Goal: Task Accomplishment & Management: Complete application form

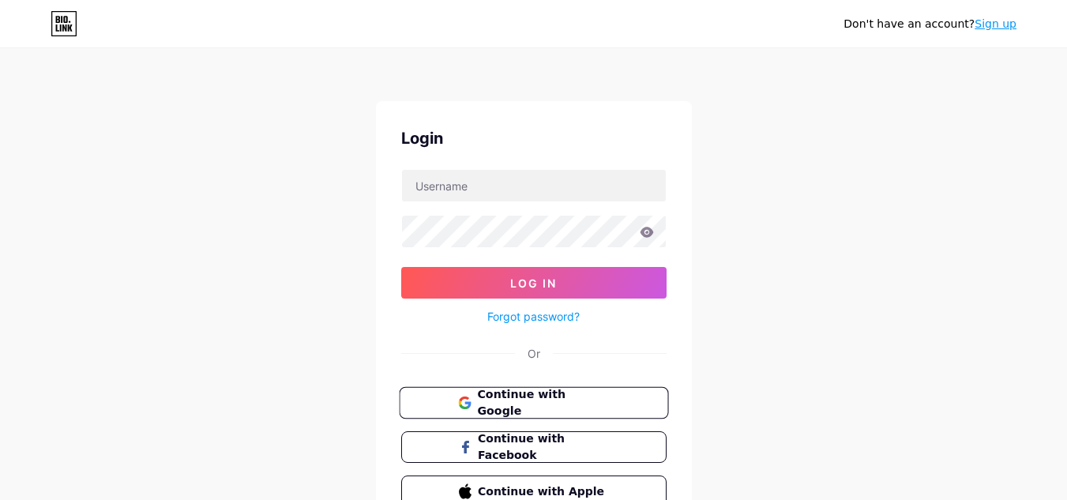
click at [596, 398] on span "Continue with Google" at bounding box center [543, 403] width 132 height 34
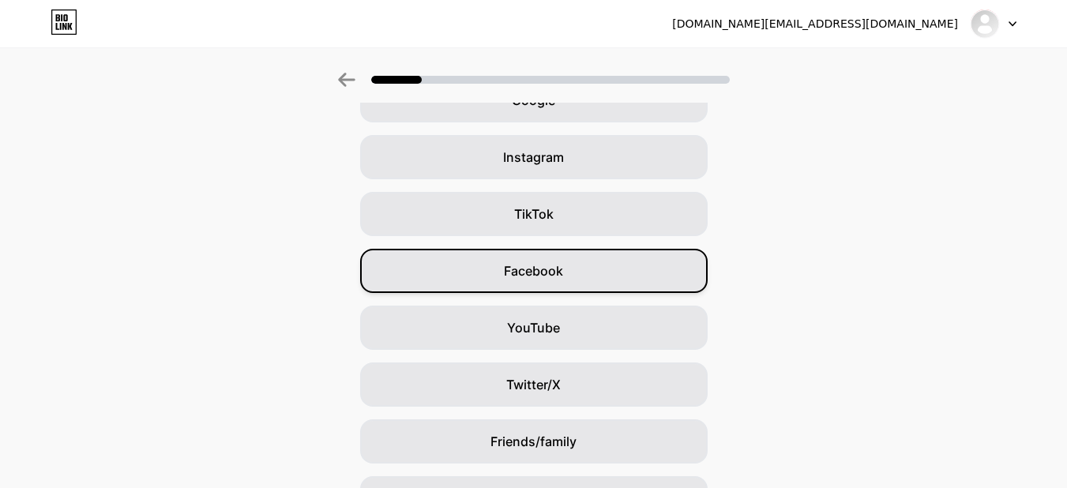
scroll to position [193, 0]
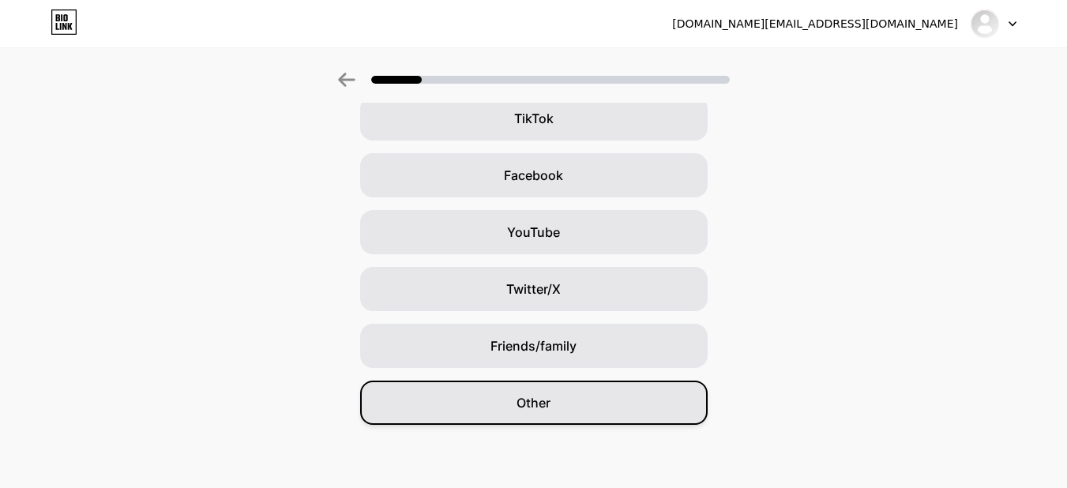
click at [589, 397] on div "Other" at bounding box center [534, 403] width 348 height 44
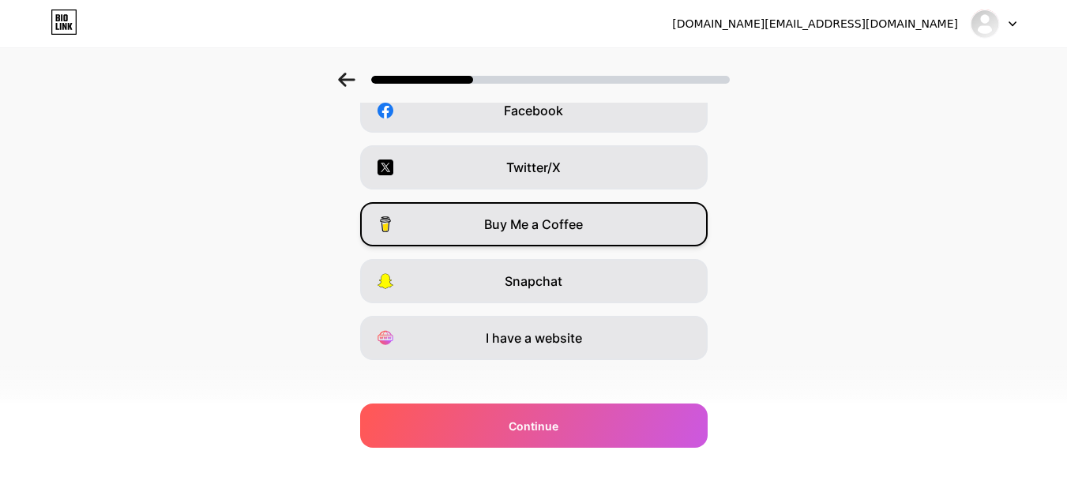
scroll to position [272, 0]
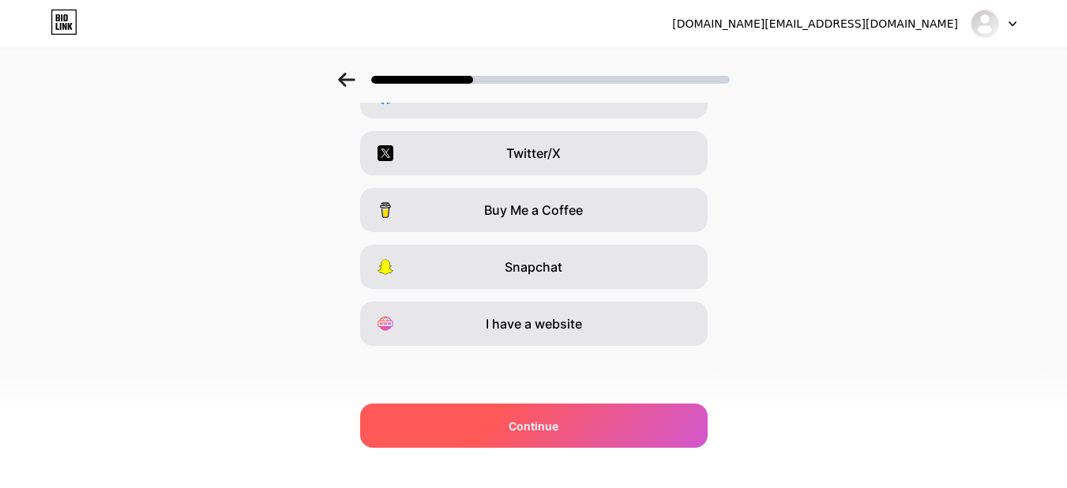
click at [591, 411] on div "Continue" at bounding box center [534, 426] width 348 height 44
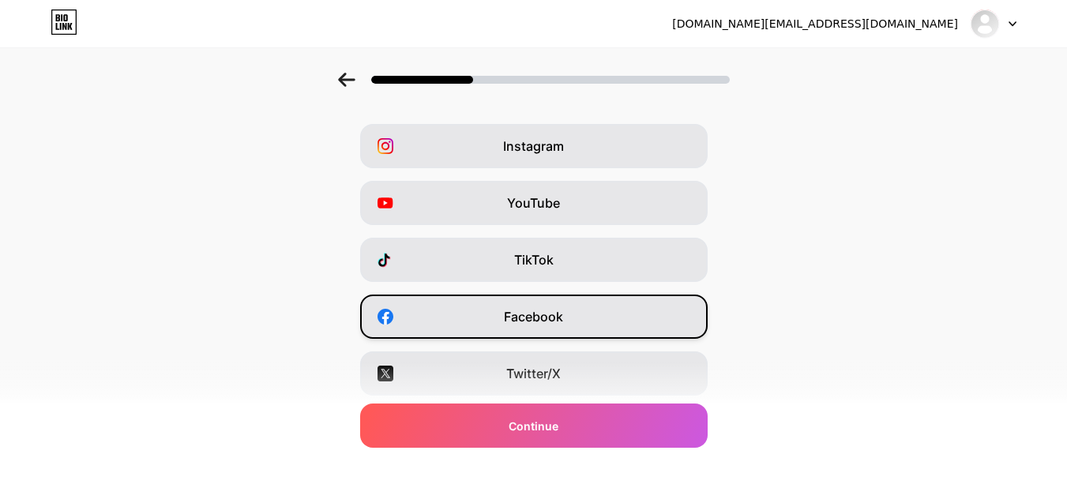
scroll to position [79, 0]
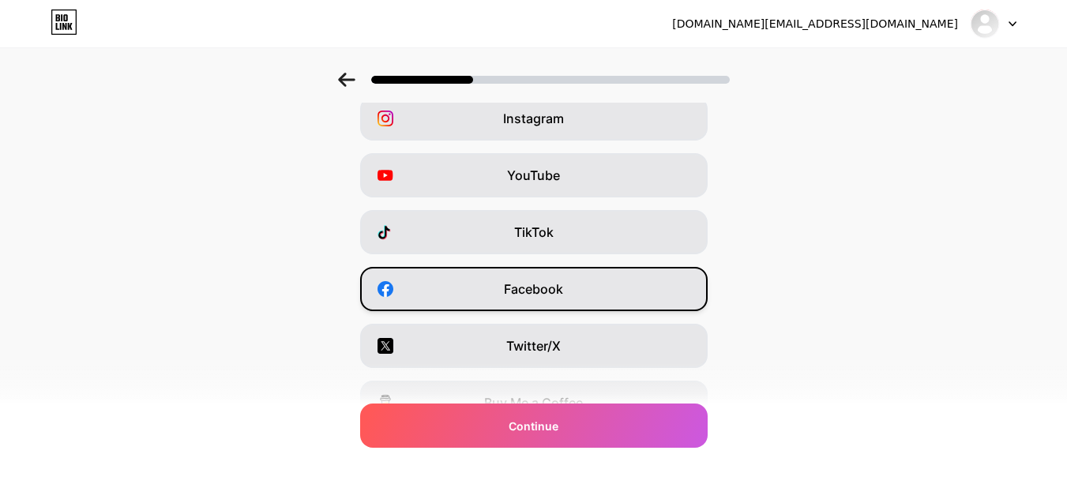
click at [590, 294] on div "Facebook" at bounding box center [534, 289] width 348 height 44
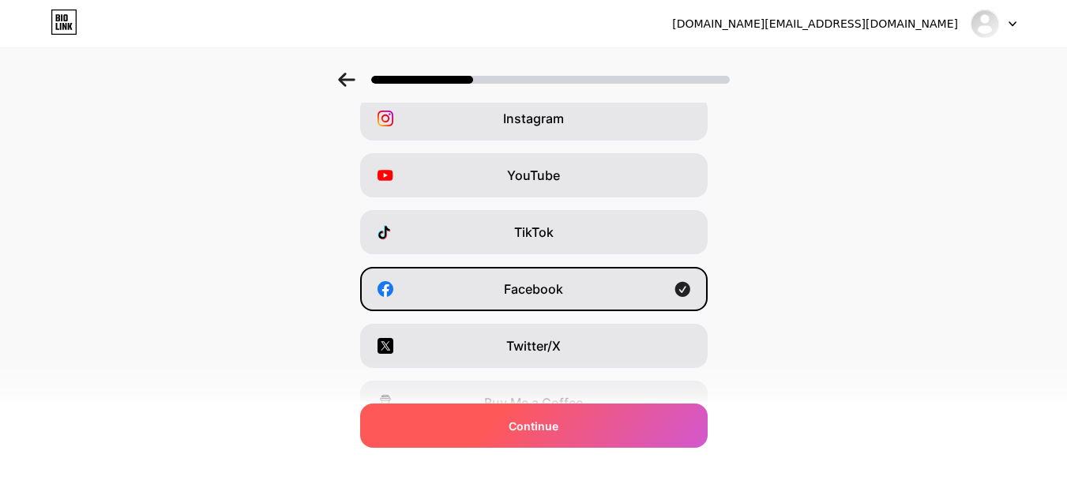
click at [566, 406] on div "Continue" at bounding box center [534, 426] width 348 height 44
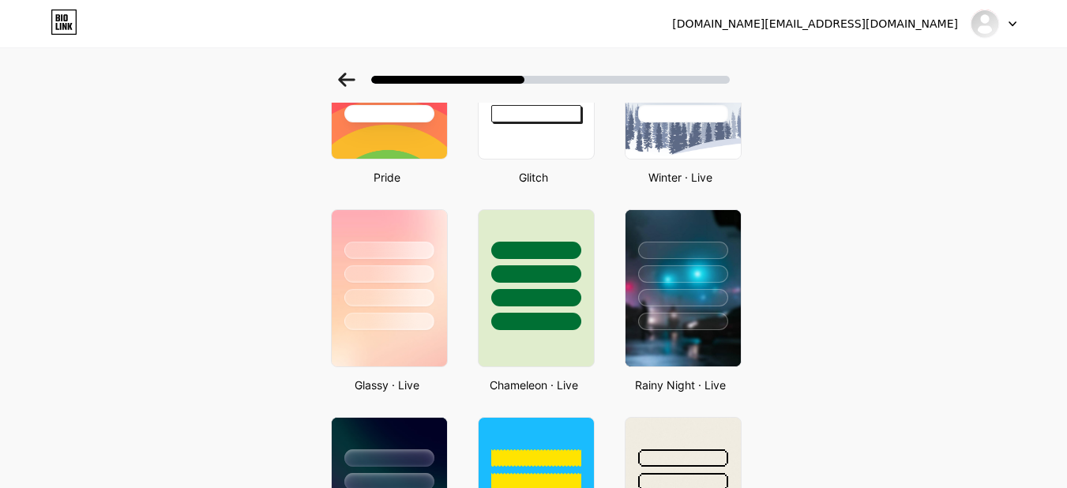
scroll to position [395, 0]
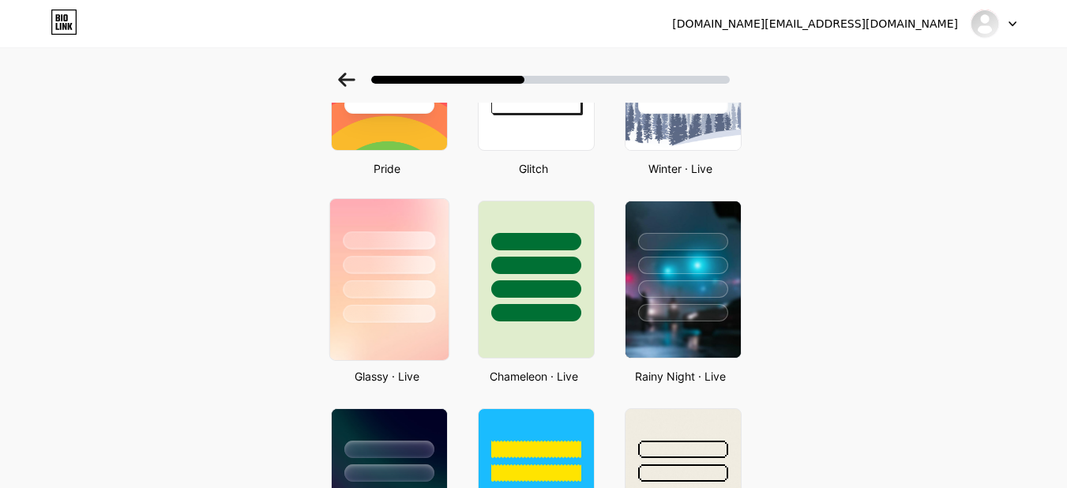
click at [445, 301] on div at bounding box center [388, 261] width 118 height 124
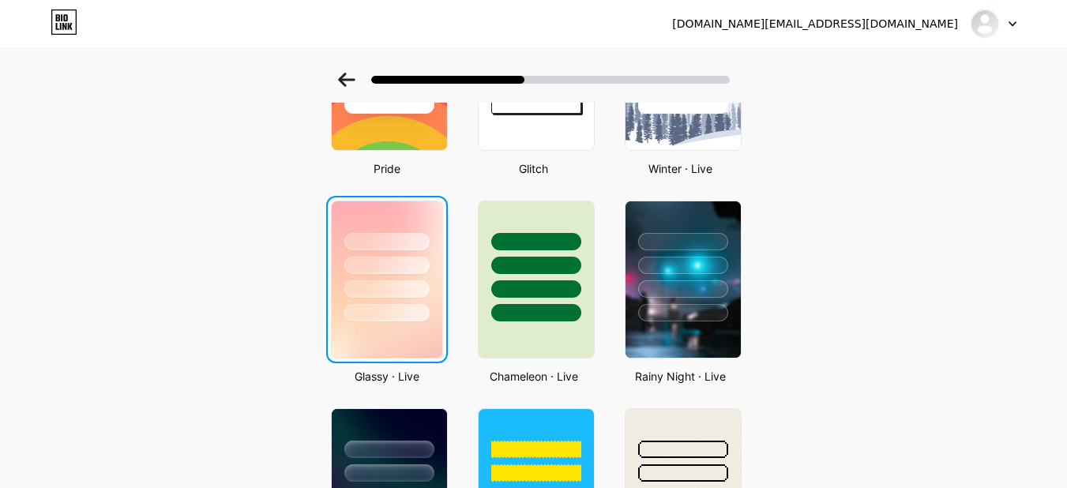
scroll to position [0, 0]
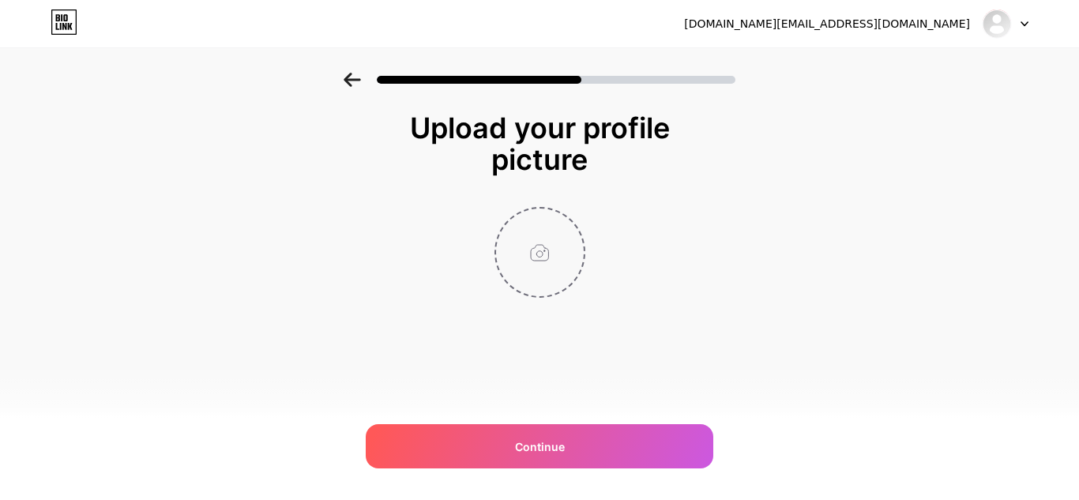
click at [559, 278] on input "file" at bounding box center [540, 253] width 88 height 88
type input "C:\fakepath\l.png"
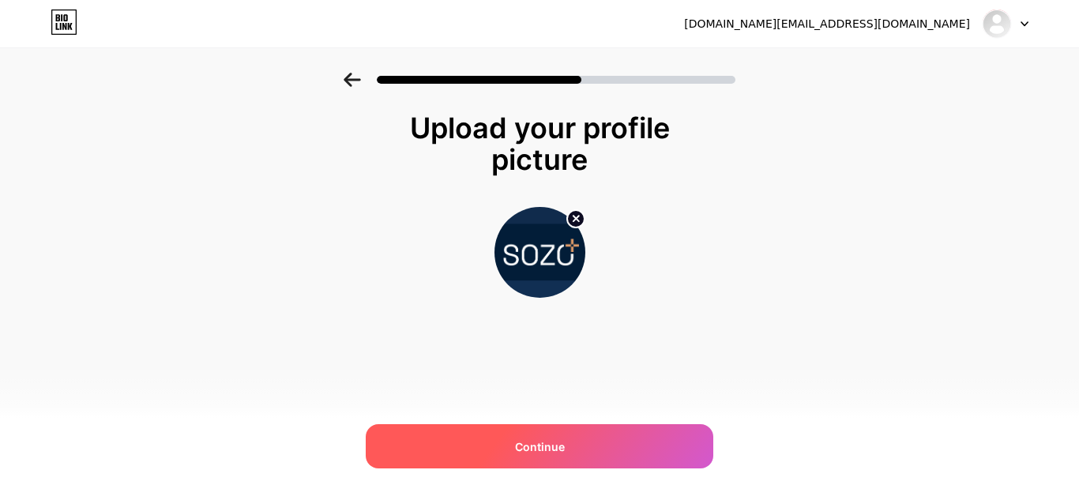
click at [544, 447] on span "Continue" at bounding box center [540, 446] width 50 height 17
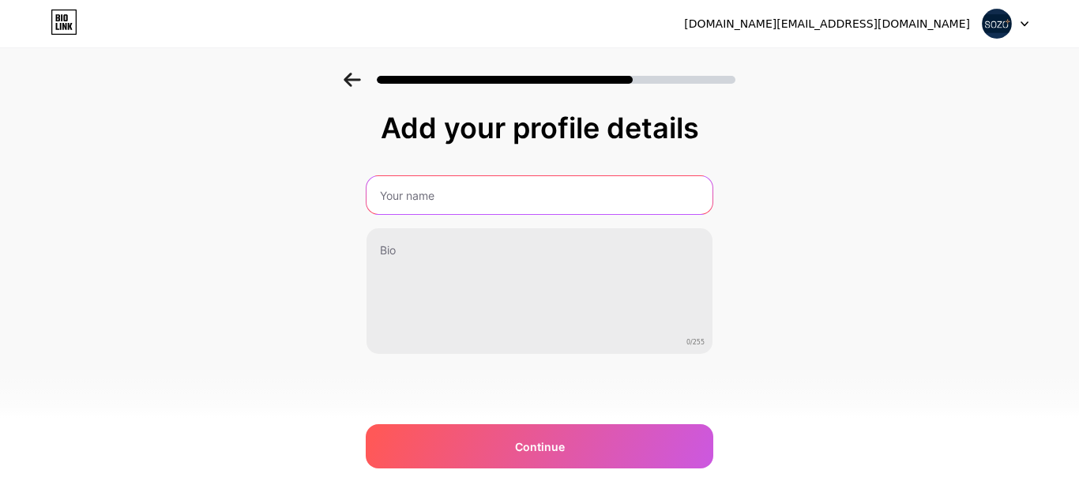
click at [411, 194] on input "text" at bounding box center [540, 195] width 346 height 38
type input "Sozo Clinic"
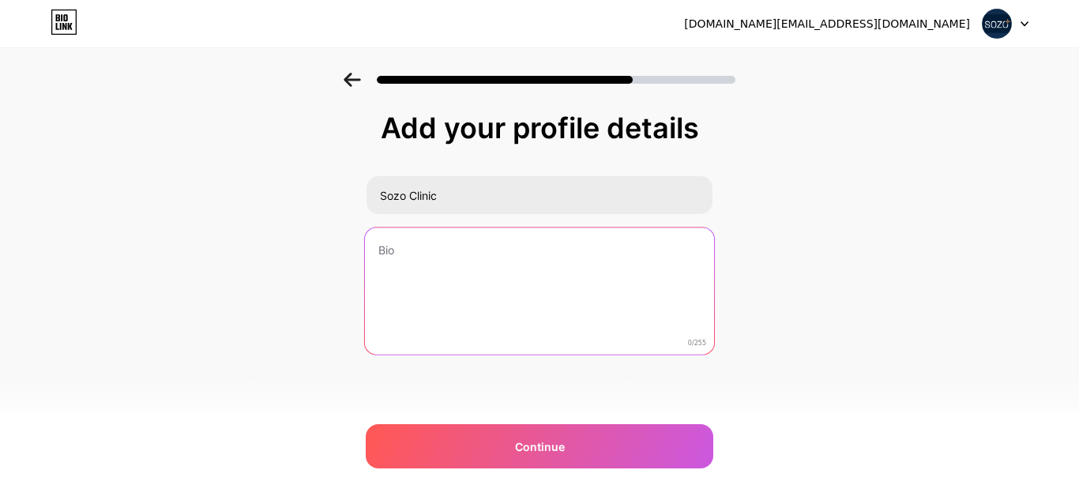
click at [553, 276] on textarea at bounding box center [539, 292] width 349 height 129
paste textarea "Affordable Private Healthcare 🩺⛨💊 | Personalised private healthcare built aroun…"
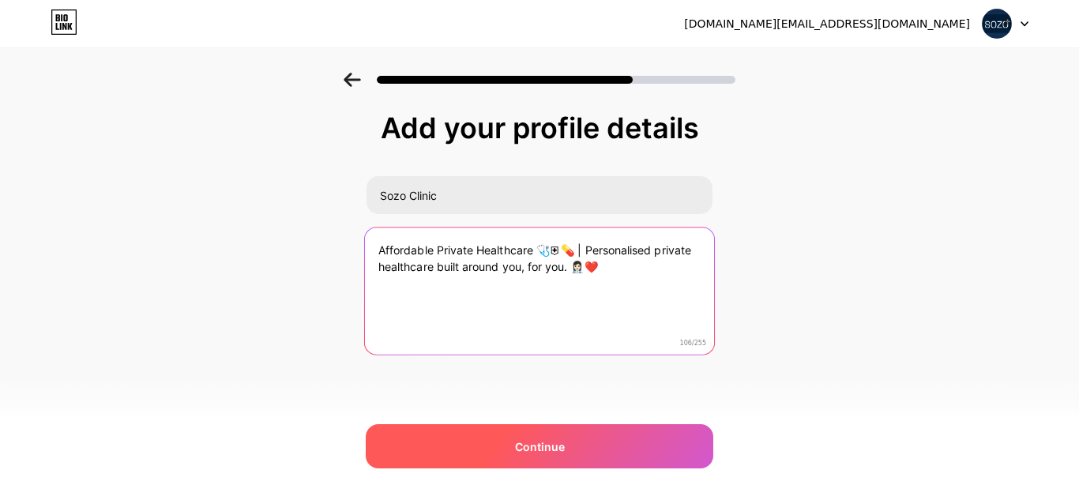
type textarea "Affordable Private Healthcare 🩺⛨💊 | Personalised private healthcare built aroun…"
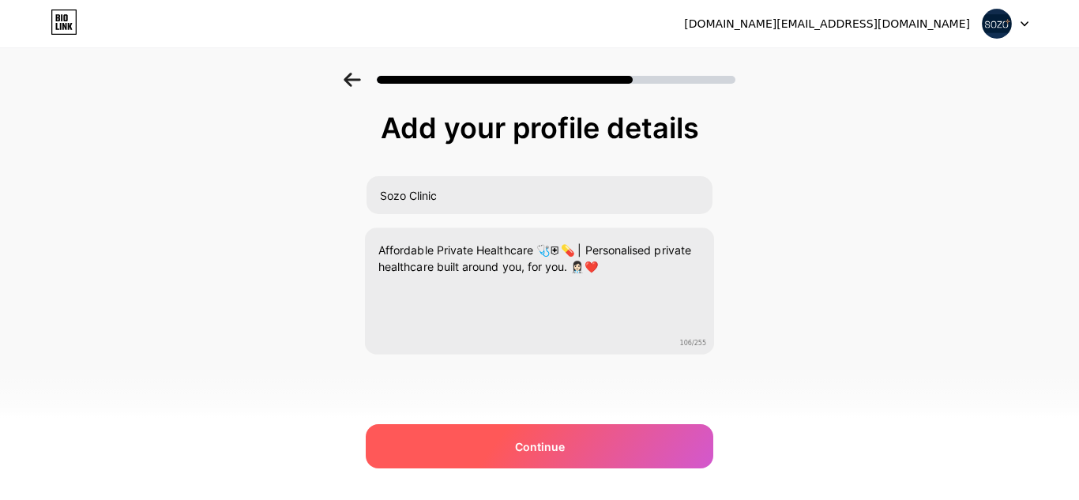
click at [544, 445] on span "Continue" at bounding box center [540, 446] width 50 height 17
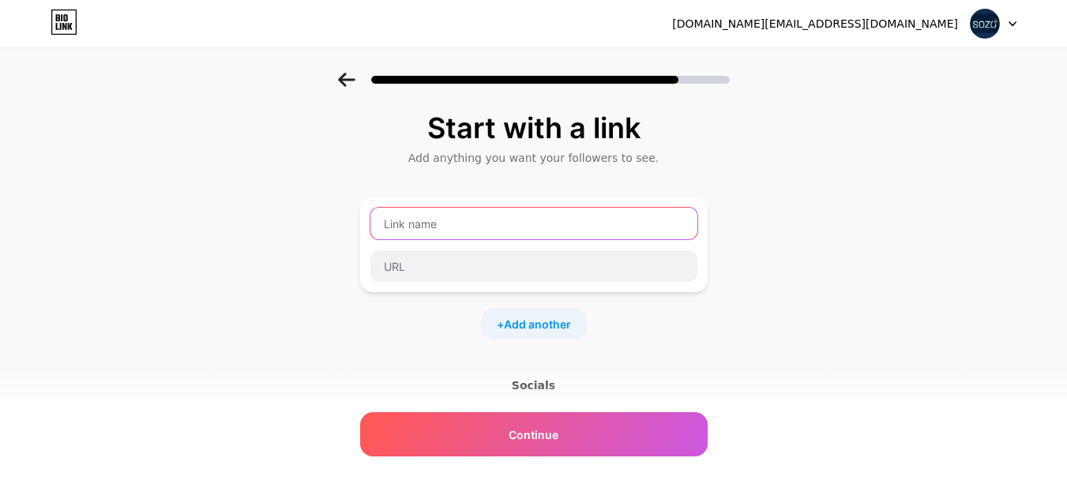
click at [472, 233] on input "text" at bounding box center [533, 224] width 327 height 32
type input "Sozo Clinic"
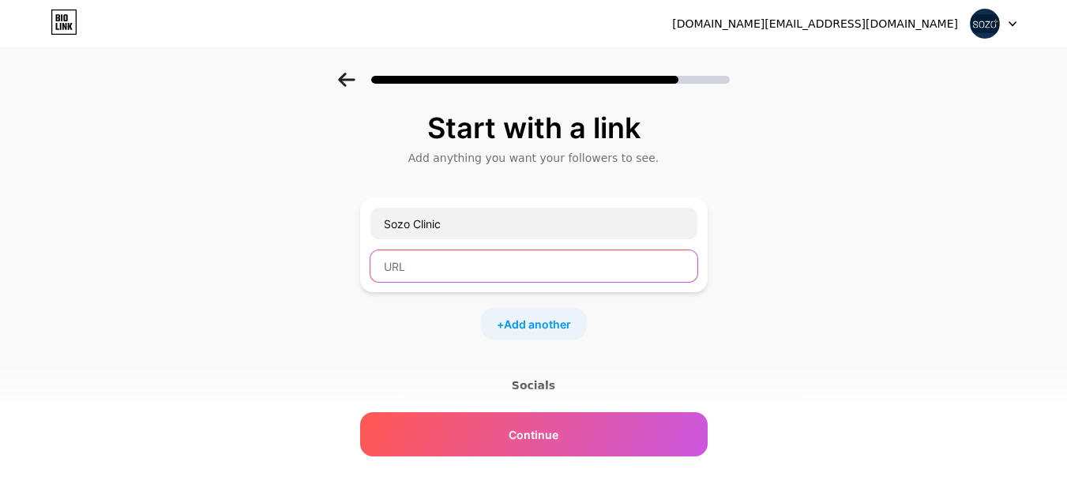
click at [430, 280] on input "text" at bounding box center [533, 266] width 327 height 32
paste input "https://sozoclinic.co.uk/"
type input "https://sozoclinic.co.uk/"
click at [546, 329] on span "Add another" at bounding box center [537, 324] width 67 height 17
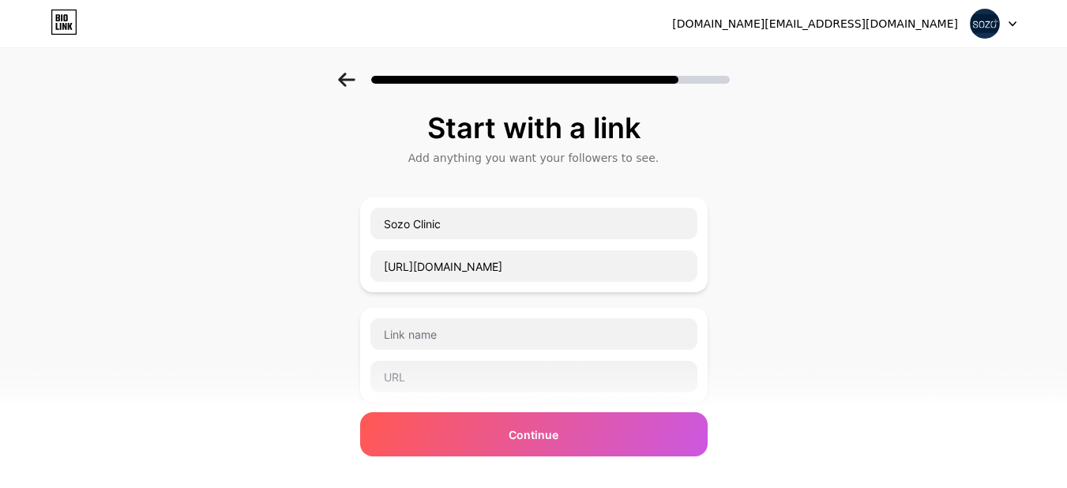
scroll to position [158, 0]
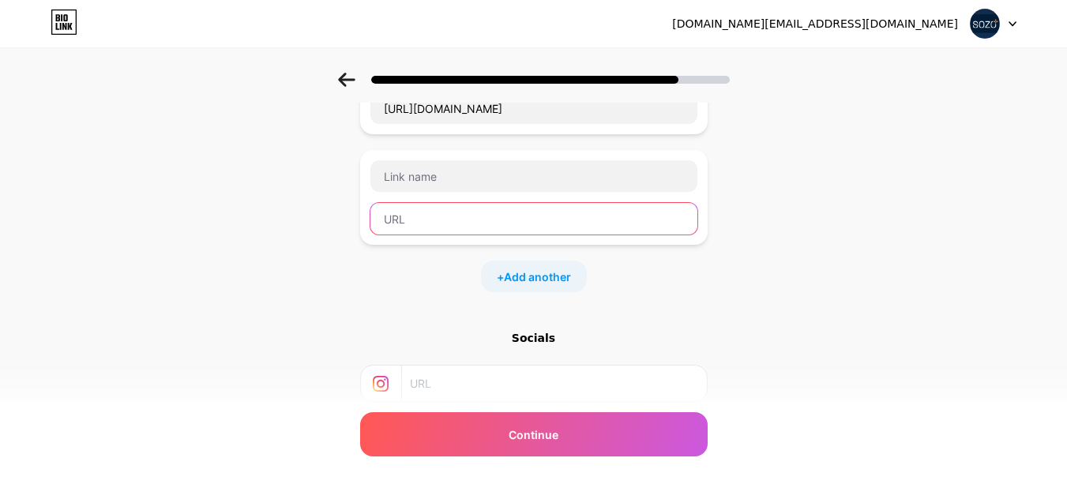
click at [459, 216] on input "text" at bounding box center [533, 219] width 327 height 32
paste input "https://sozoclinic.co.uk/skin-tag-removal-leeds/"
type input "https://sozoclinic.co.uk/skin-tag-removal-leeds/"
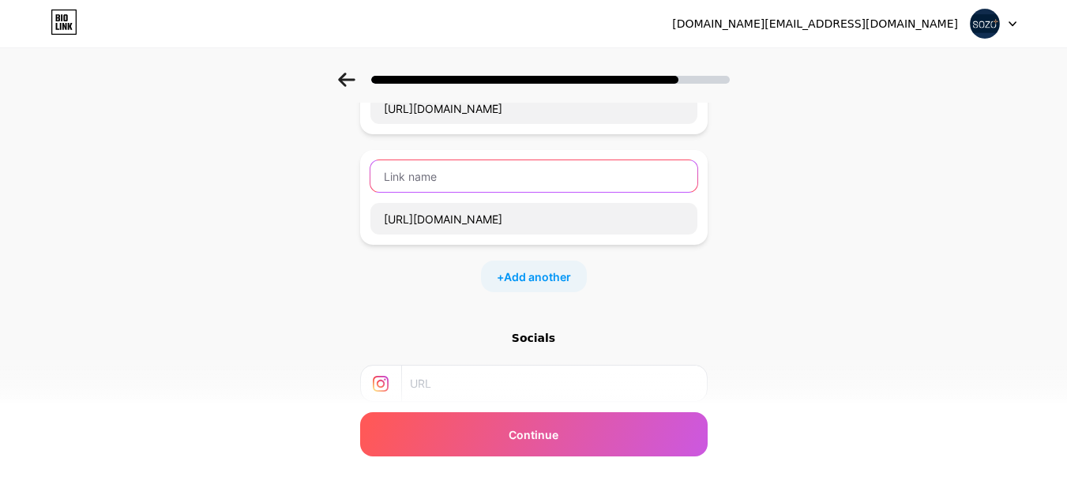
click at [464, 170] on input "text" at bounding box center [533, 176] width 327 height 32
paste input "https://sozoclinic.co.uk/skin-tag-removal-leeds/"
paste input "Skin Tag Removal"
click at [392, 175] on input "Skin Tag Removal" at bounding box center [533, 176] width 327 height 32
type input "Sozo Clinic's Skin Tag Removal"
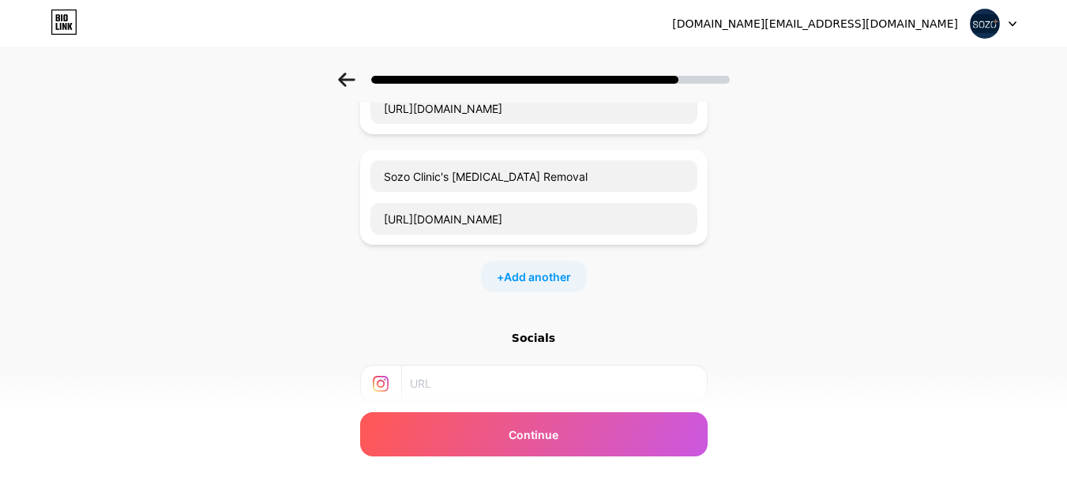
click at [577, 298] on div "Start with a link Add anything you want your followers to see. Sozo Clinic http…" at bounding box center [534, 227] width 348 height 547
click at [568, 284] on span "Add another" at bounding box center [537, 277] width 67 height 17
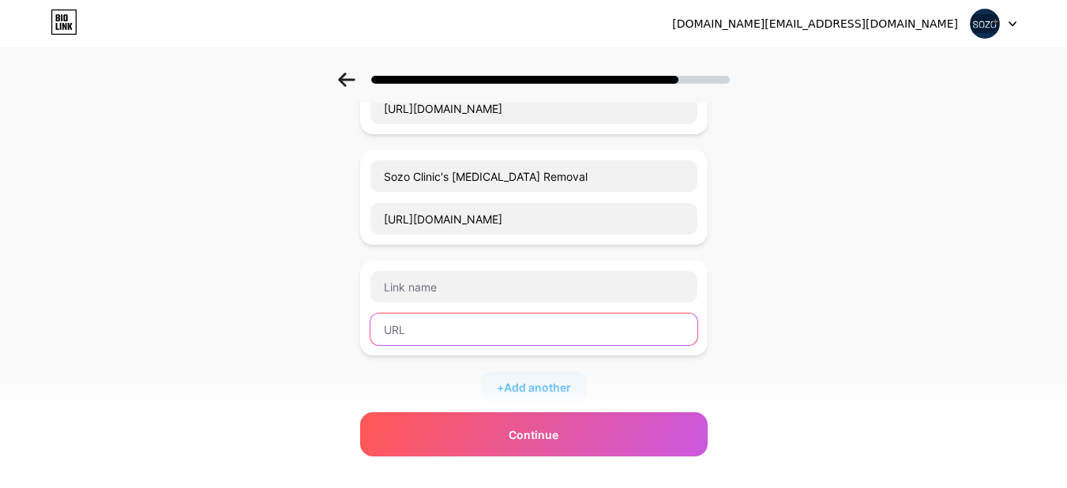
click at [467, 333] on input "text" at bounding box center [533, 330] width 327 height 32
paste input "https://sozoclinic.co.uk/trigger-finger-treatment-leeds/"
type input "https://sozoclinic.co.uk/trigger-finger-treatment-leeds/"
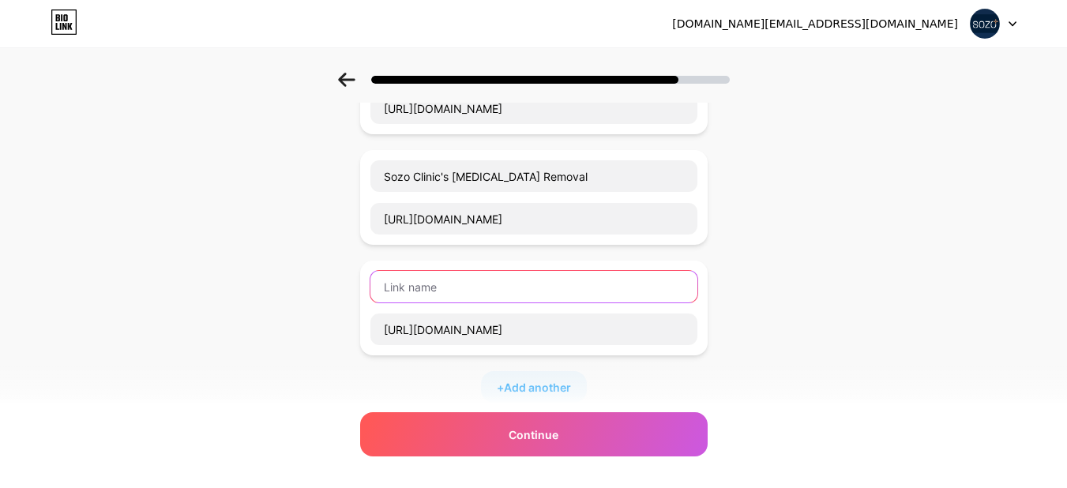
click at [482, 283] on input "text" at bounding box center [533, 287] width 327 height 32
paste input "Trigger Finger Treatment"
click at [390, 283] on input "Trigger Finger Treatment" at bounding box center [533, 287] width 327 height 32
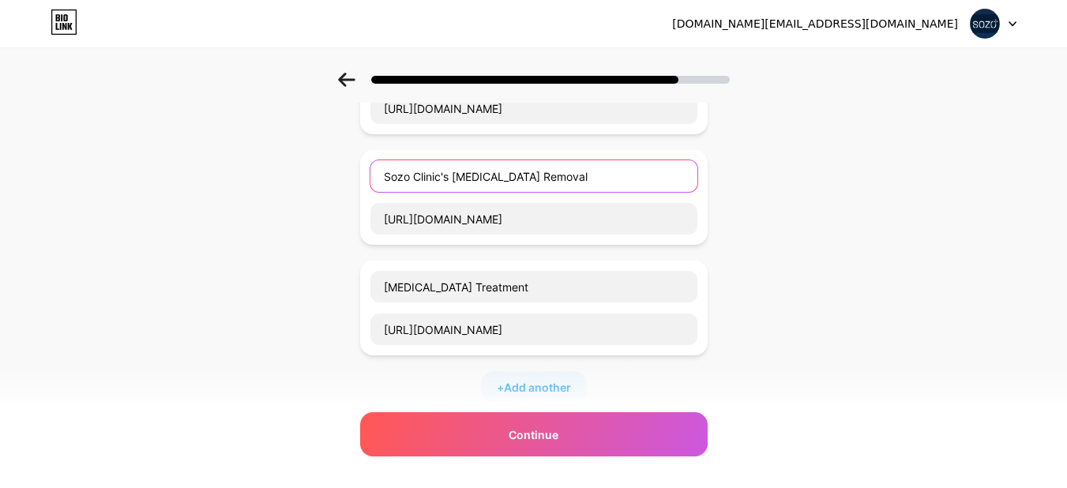
drag, startPoint x: 456, startPoint y: 178, endPoint x: 295, endPoint y: 171, distance: 160.5
click at [295, 171] on div "Start with a link Add anything you want your followers to see. Sozo Clinic http…" at bounding box center [533, 303] width 1067 height 777
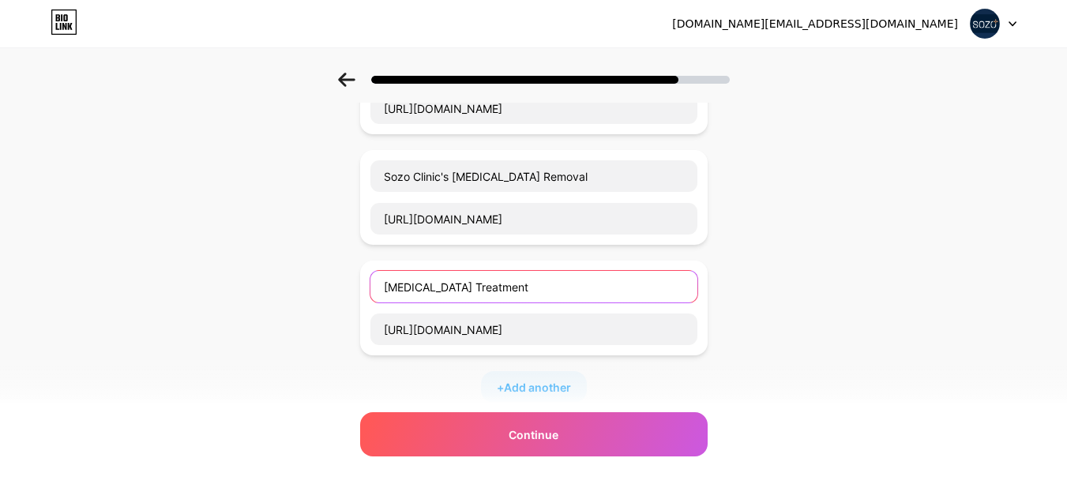
click at [392, 282] on input "Trigger Finger Treatment" at bounding box center [533, 287] width 327 height 32
paste input "Sozo Clinic's"
type input "Sozo Clinic's Trigger Finger Treatment"
click at [552, 384] on span "Add another" at bounding box center [537, 387] width 67 height 17
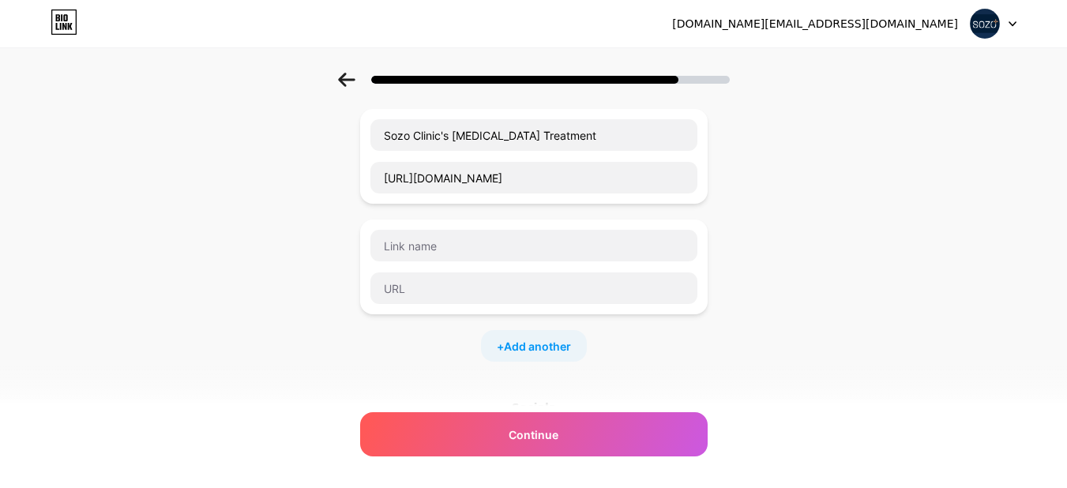
scroll to position [316, 0]
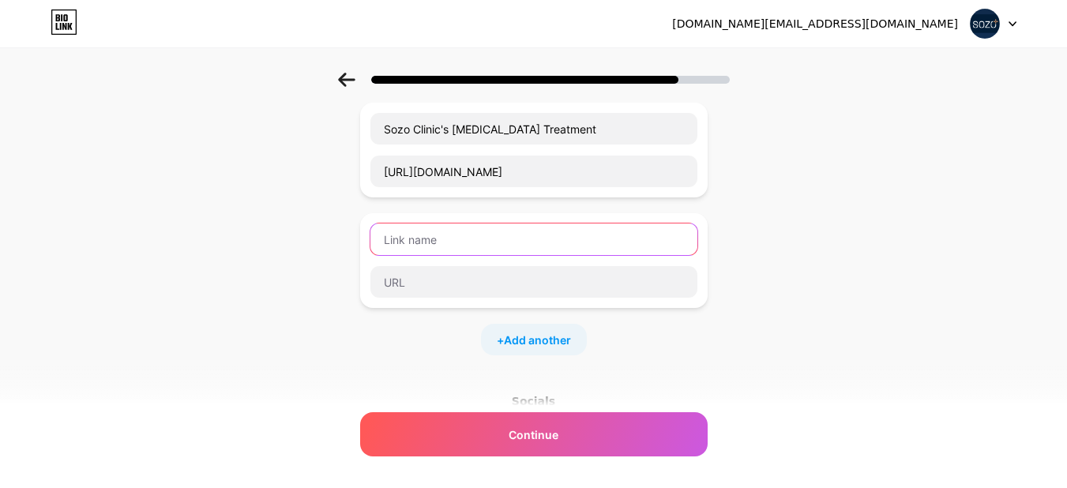
click at [449, 239] on input "text" at bounding box center [533, 240] width 327 height 32
paste input "IBS Treatment"
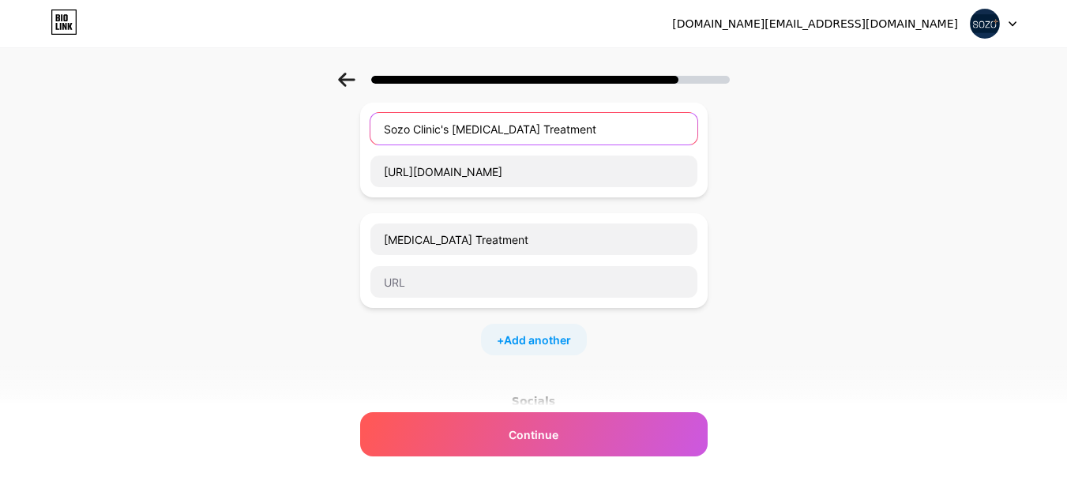
drag, startPoint x: 453, startPoint y: 126, endPoint x: 328, endPoint y: 126, distance: 124.8
click at [328, 126] on div "Start with a link Add anything you want your followers to see. Sozo Clinic http…" at bounding box center [533, 200] width 1067 height 887
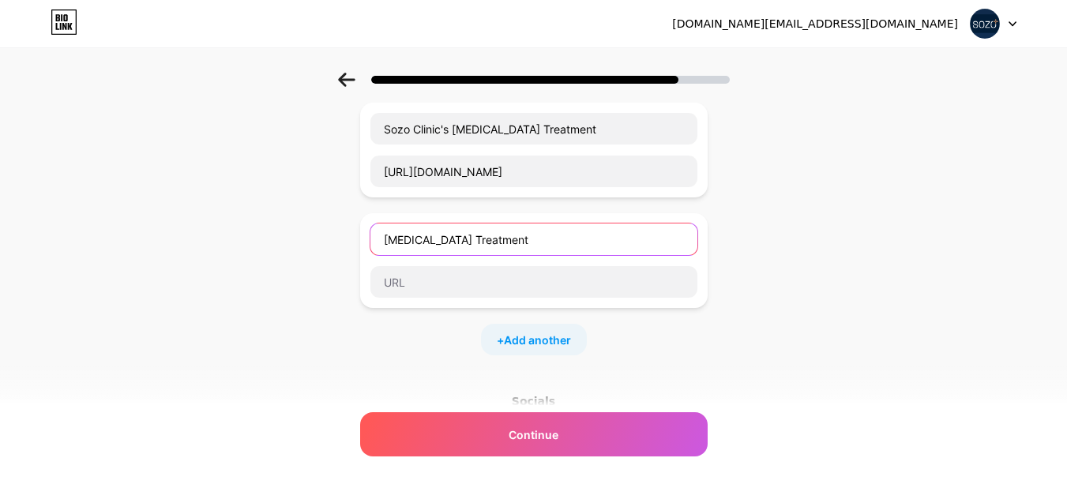
click at [386, 243] on input "IBS Treatment" at bounding box center [533, 240] width 327 height 32
paste input "Sozo Clinic's"
type input "Sozo Clinic's IBS Treatment"
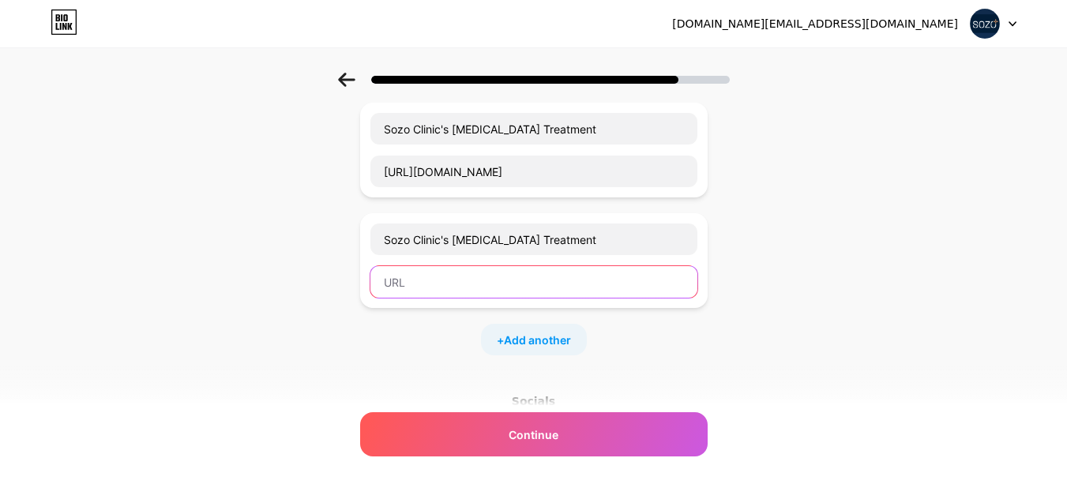
click at [499, 285] on input "text" at bounding box center [533, 282] width 327 height 32
paste input "https://sozoclinic.co.uk/irritable-bowel-syndrome-treatment-leeds/"
type input "https://sozoclinic.co.uk/irritable-bowel-syndrome-treatment-leeds/"
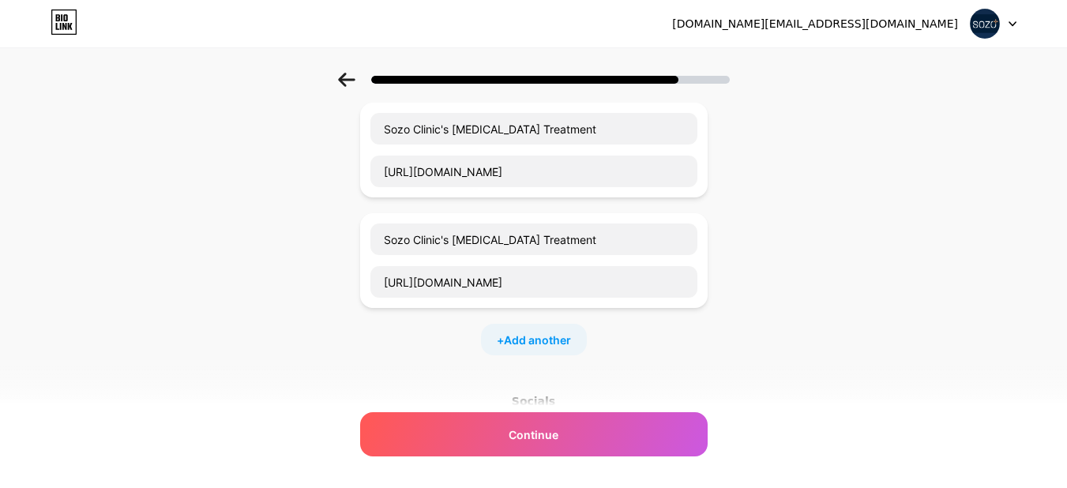
click at [510, 327] on div "+ Add another" at bounding box center [534, 340] width 106 height 32
click at [443, 351] on input "text" at bounding box center [533, 350] width 327 height 32
click at [438, 393] on input "text" at bounding box center [533, 393] width 327 height 32
paste input "https://sozoclinic.co.uk/how-to-find-us/"
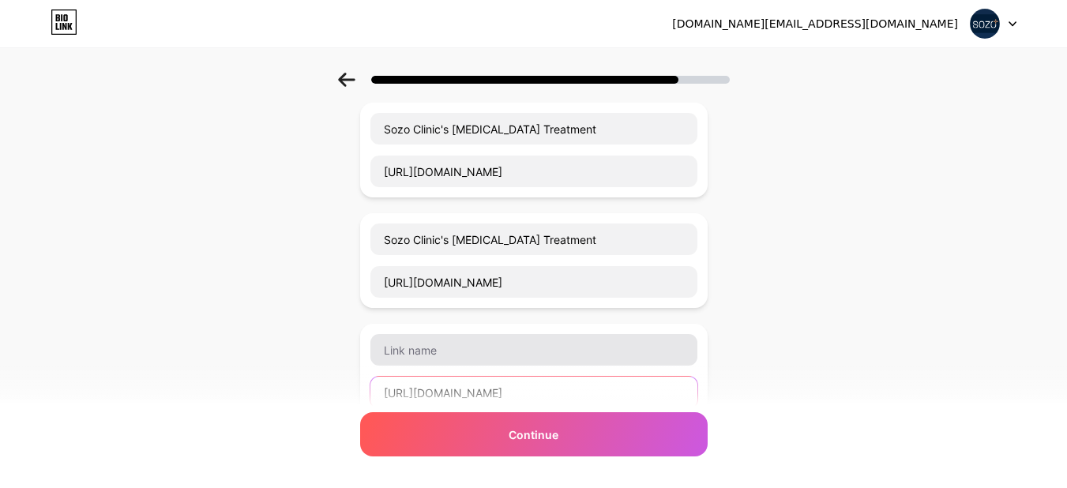
type input "https://sozoclinic.co.uk/how-to-find-us/"
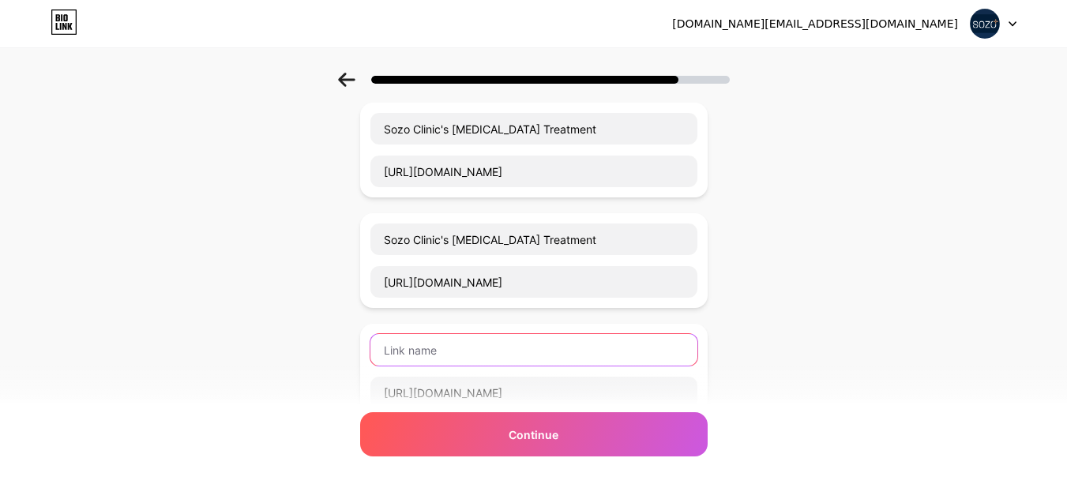
click at [442, 359] on input "text" at bounding box center [533, 350] width 327 height 32
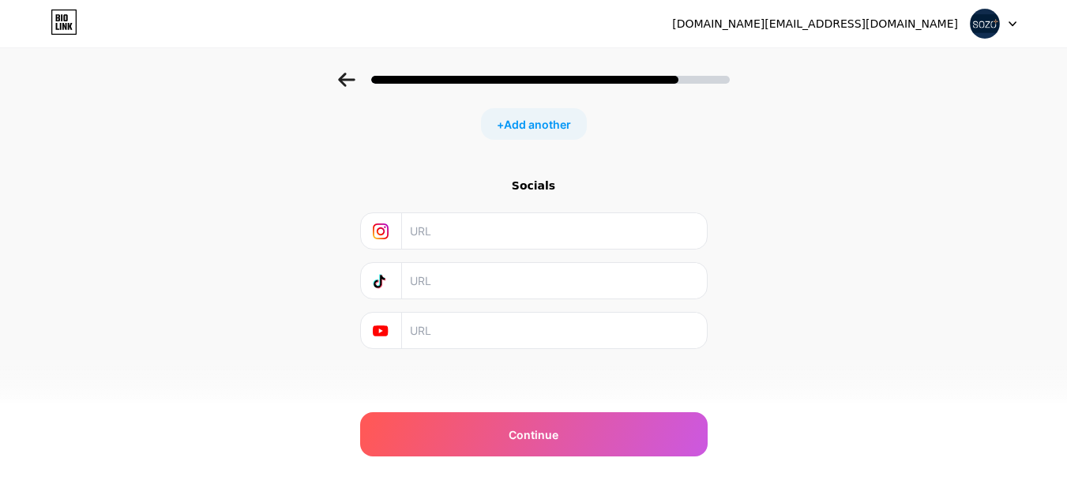
scroll to position [645, 0]
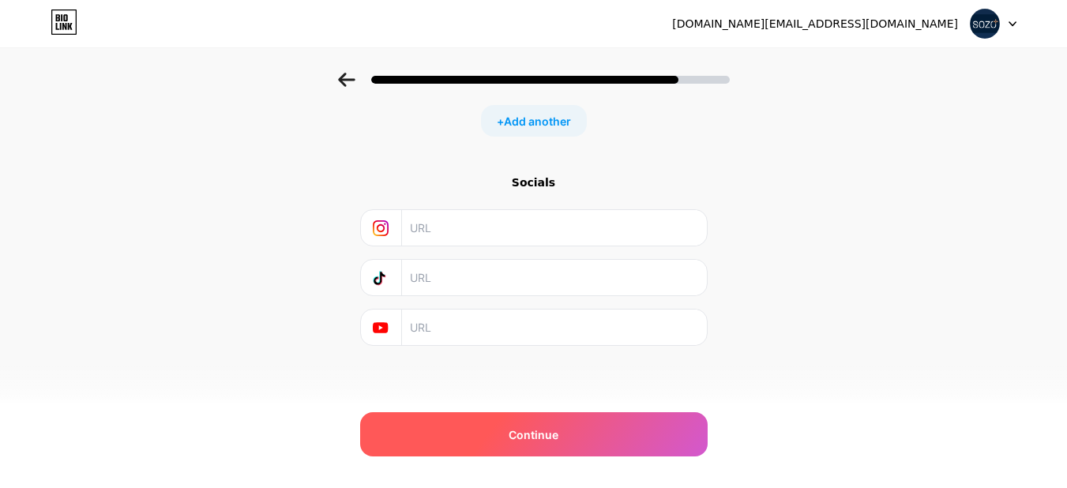
type input "Contact Sozo Clinic"
click at [493, 418] on div "Continue" at bounding box center [534, 434] width 348 height 44
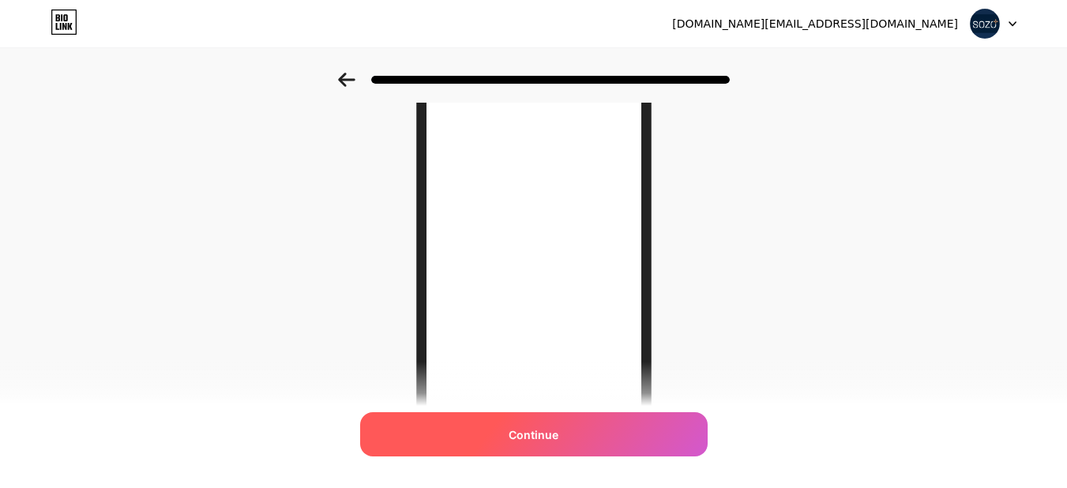
scroll to position [69, 0]
click at [566, 434] on div "Continue" at bounding box center [534, 434] width 348 height 44
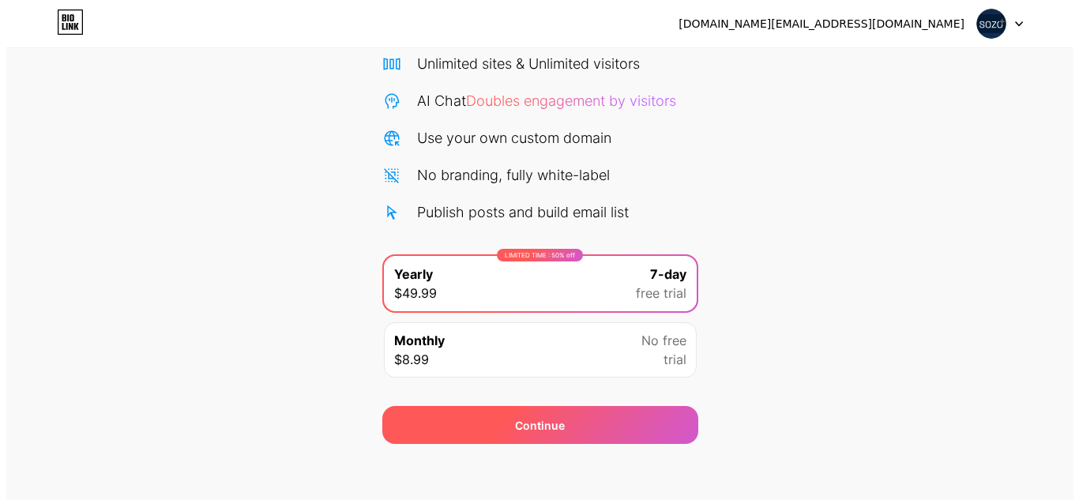
scroll to position [136, 0]
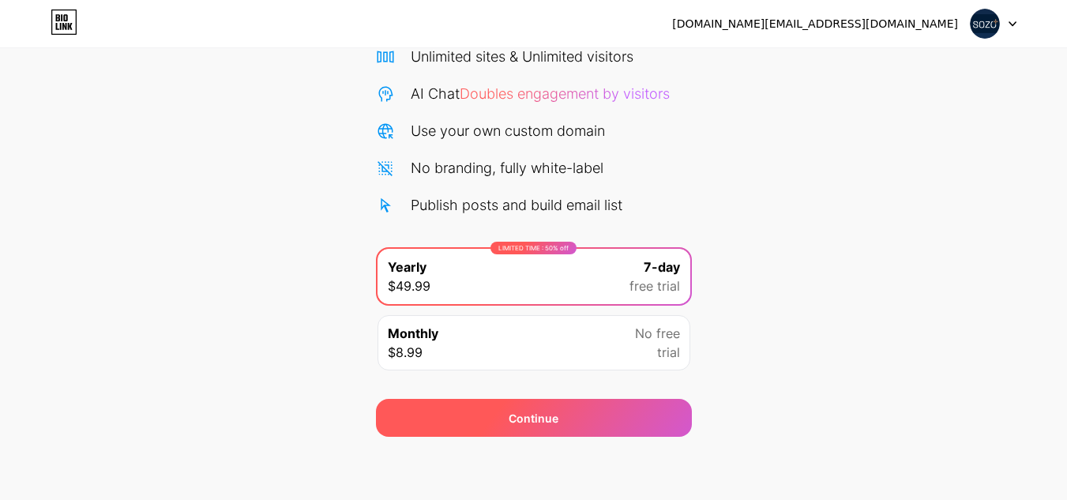
click at [588, 412] on div "Continue" at bounding box center [534, 418] width 316 height 38
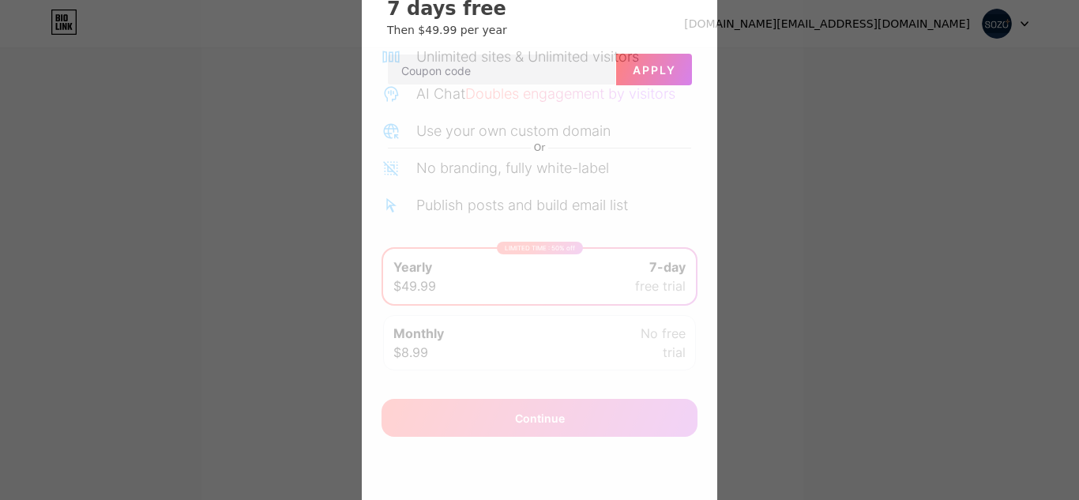
scroll to position [181, 0]
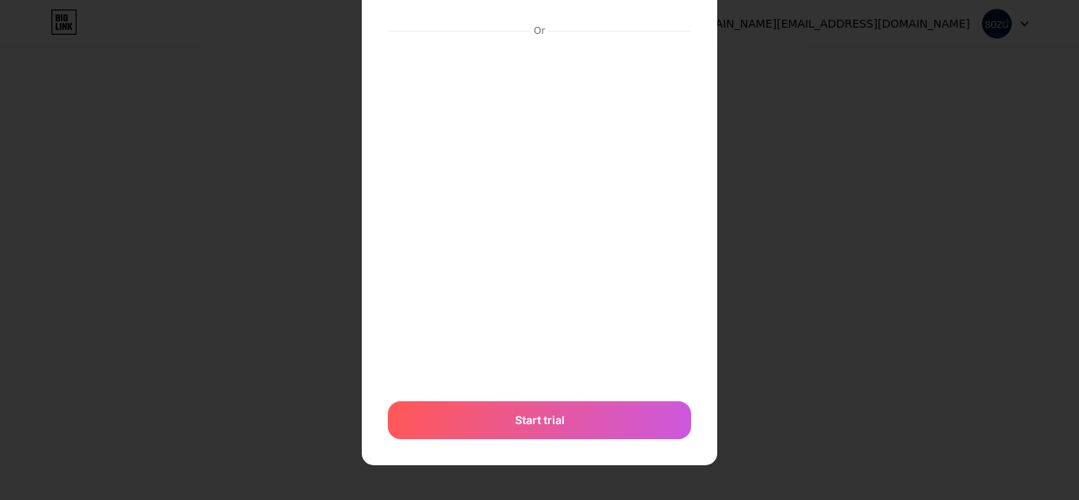
click at [587, 453] on div "7 days free Then $49.99 per year Apply Or Start trial" at bounding box center [539, 159] width 355 height 611
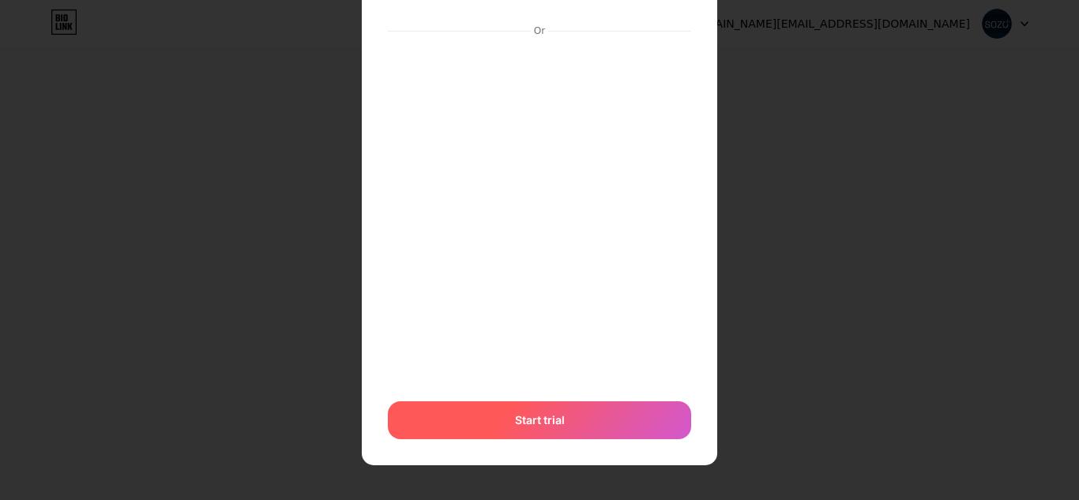
click at [590, 431] on div "Start trial" at bounding box center [539, 420] width 303 height 38
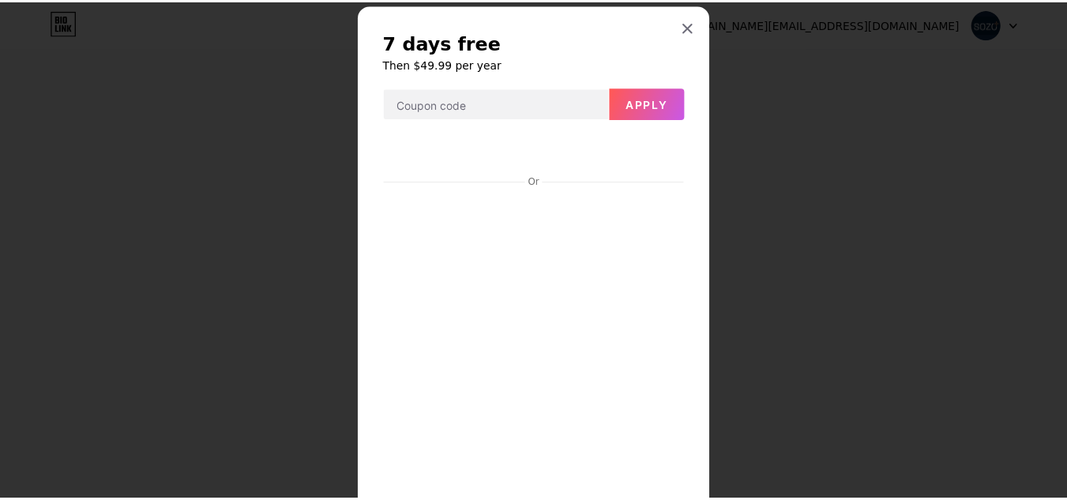
scroll to position [0, 0]
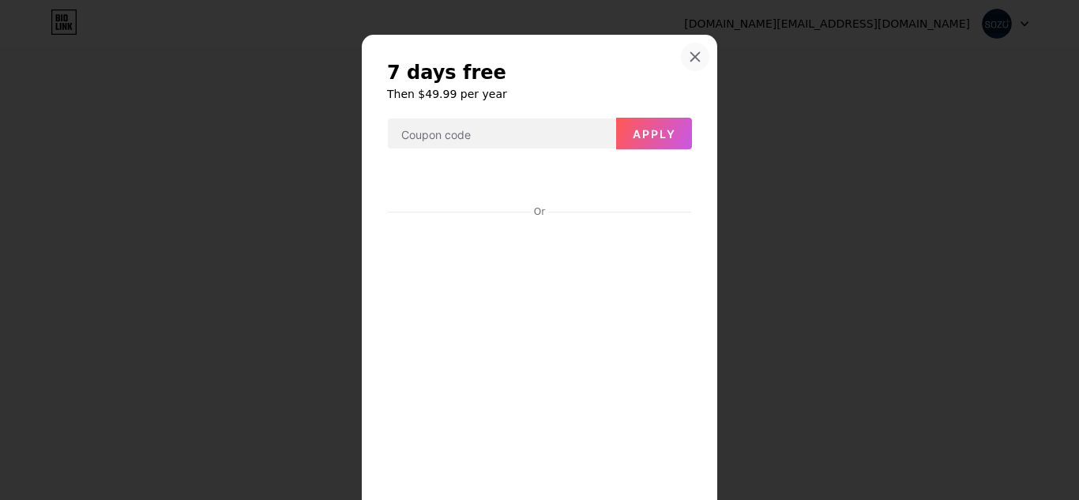
click at [691, 46] on div at bounding box center [695, 57] width 28 height 28
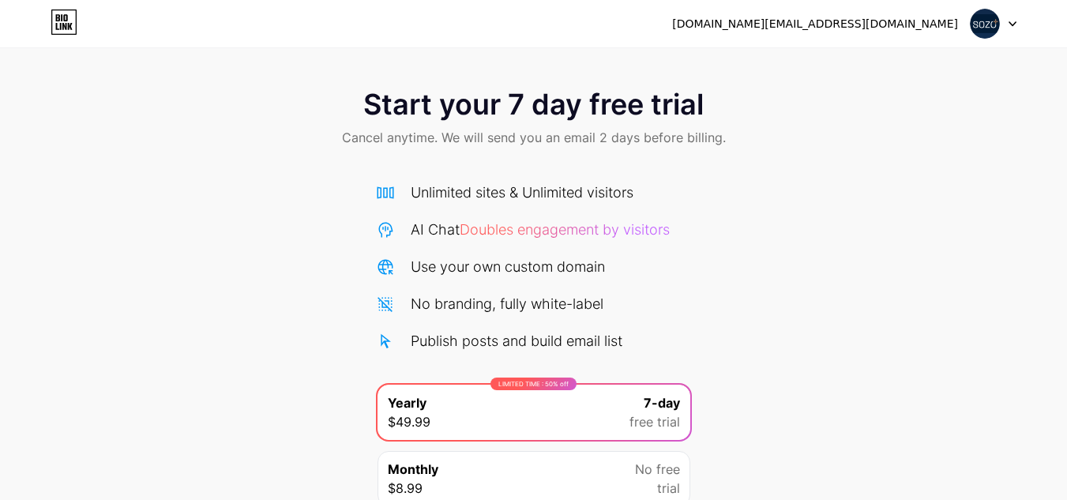
click at [923, 23] on div "sozoclinic.co.uk@gmail.com" at bounding box center [815, 24] width 286 height 17
click at [986, 23] on img at bounding box center [985, 24] width 30 height 30
click at [938, 150] on div "Start your 7 day free trial Cancel anytime. We will send you an email 2 days be…" at bounding box center [533, 119] width 1067 height 93
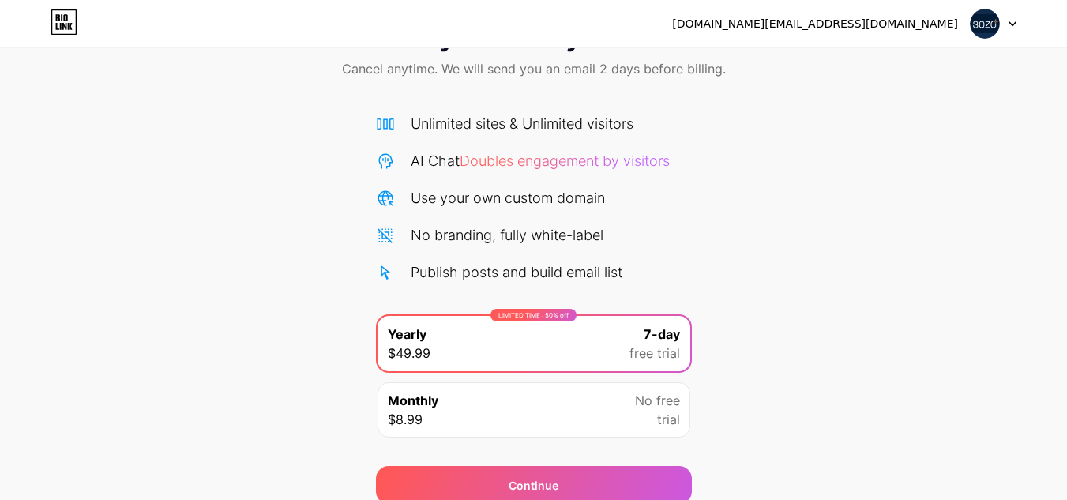
scroll to position [136, 0]
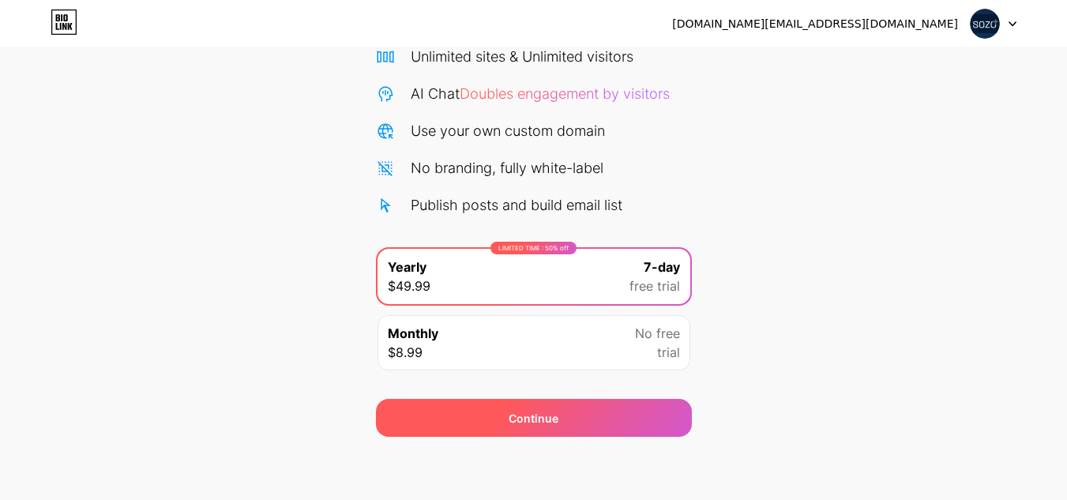
click at [524, 417] on span "Continue" at bounding box center [534, 418] width 50 height 17
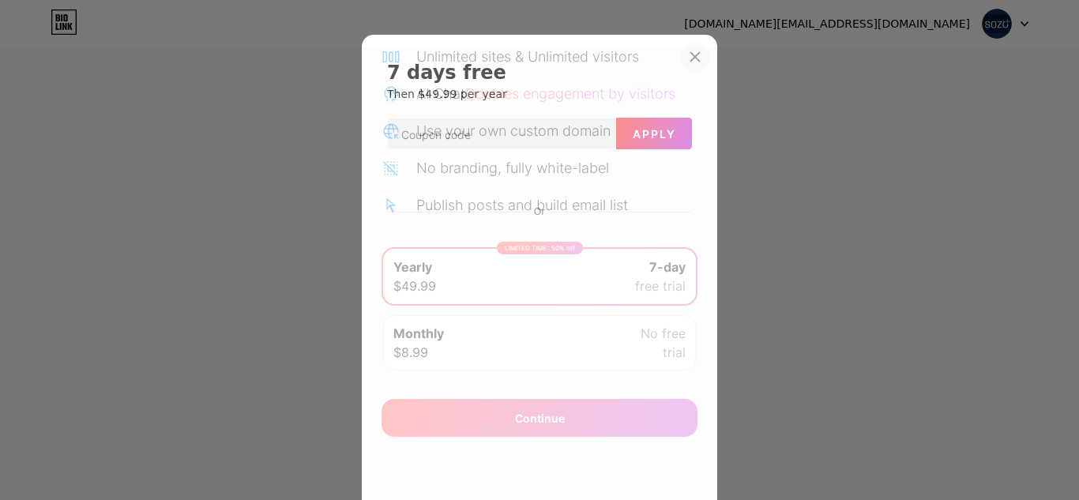
click at [691, 53] on icon at bounding box center [695, 57] width 13 height 13
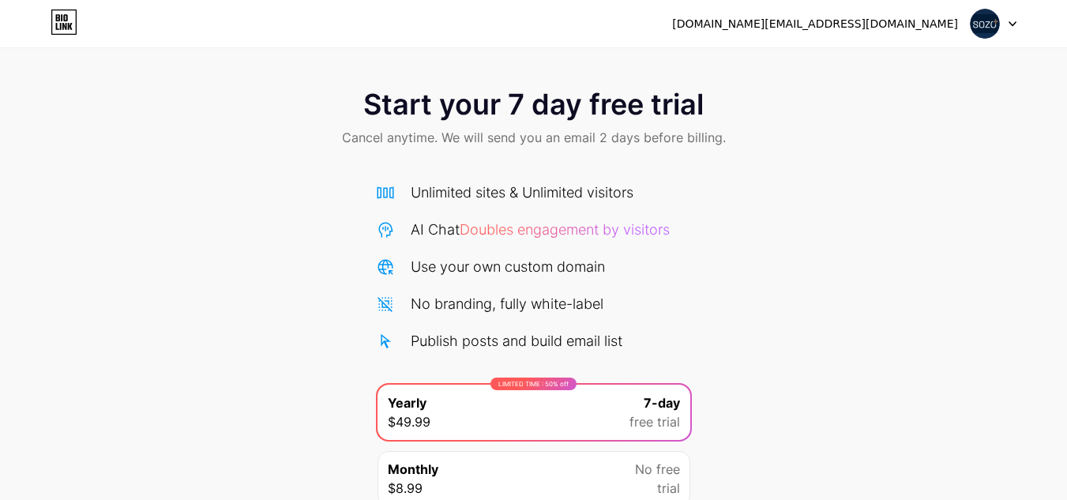
click at [972, 27] on img at bounding box center [985, 24] width 30 height 30
click at [972, 179] on div "Start your 7 day free trial Cancel anytime. We will send you an email 2 days be…" at bounding box center [533, 323] width 1067 height 500
